Goal: Navigation & Orientation: Understand site structure

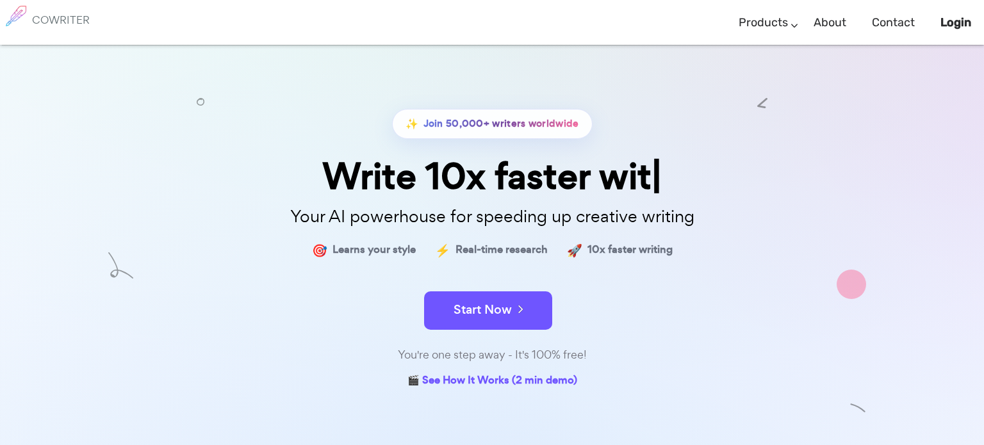
scroll to position [190, 0]
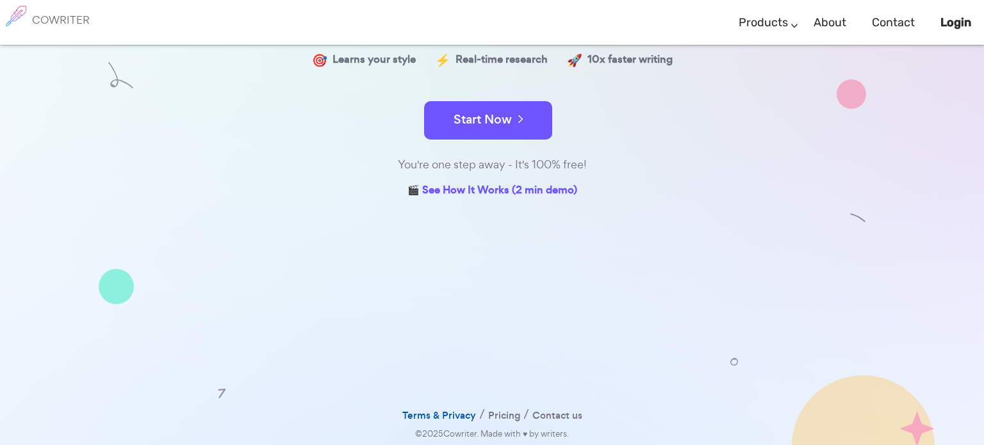
click at [447, 413] on link "Terms & Privacy" at bounding box center [439, 416] width 74 height 19
click at [441, 414] on link "Terms & Privacy" at bounding box center [439, 416] width 74 height 19
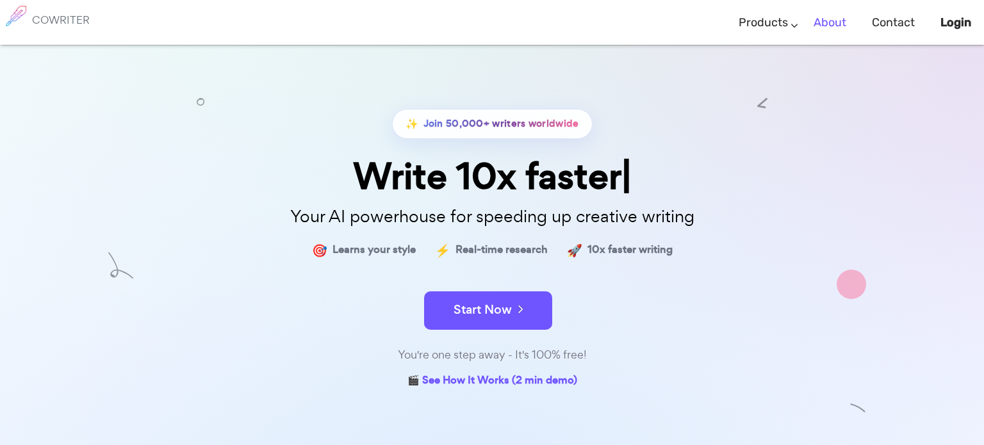
click at [836, 25] on link "About" at bounding box center [830, 23] width 33 height 38
